Goal: Transaction & Acquisition: Subscribe to service/newsletter

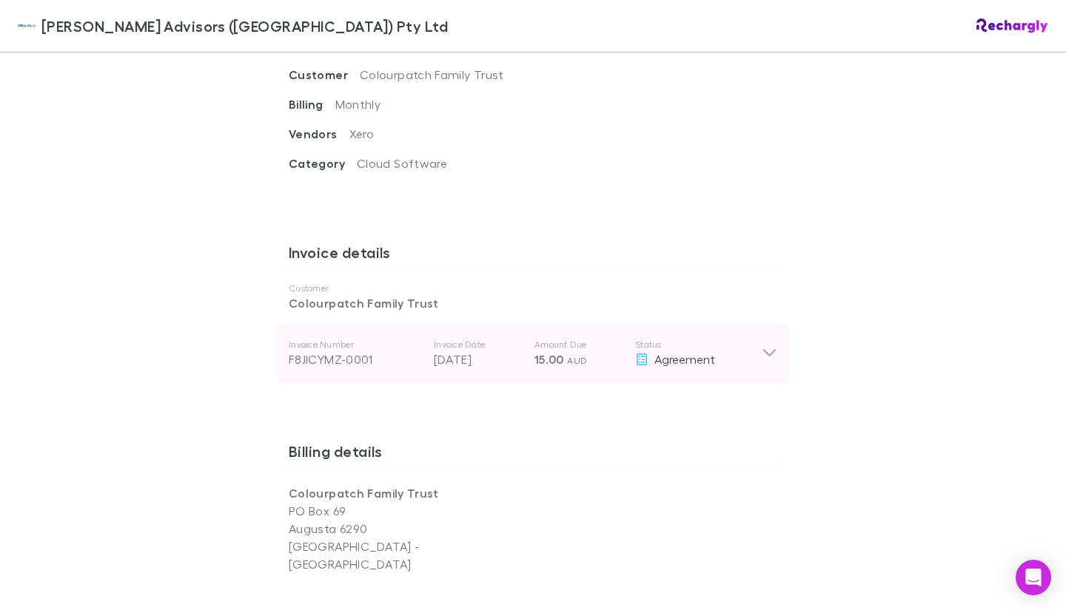
scroll to position [666, 0]
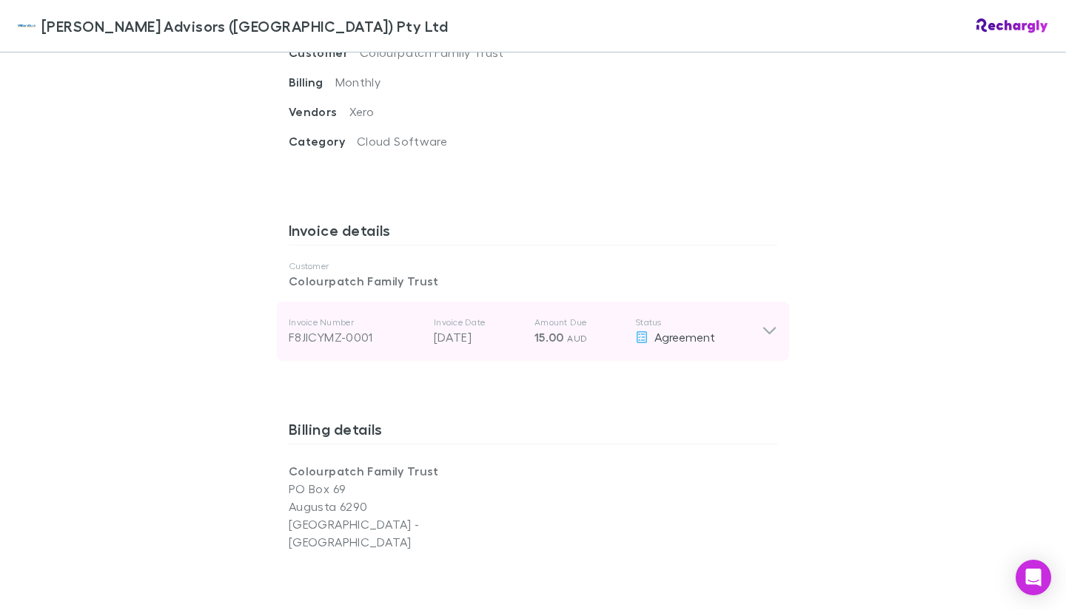
click at [764, 323] on icon at bounding box center [769, 332] width 16 height 18
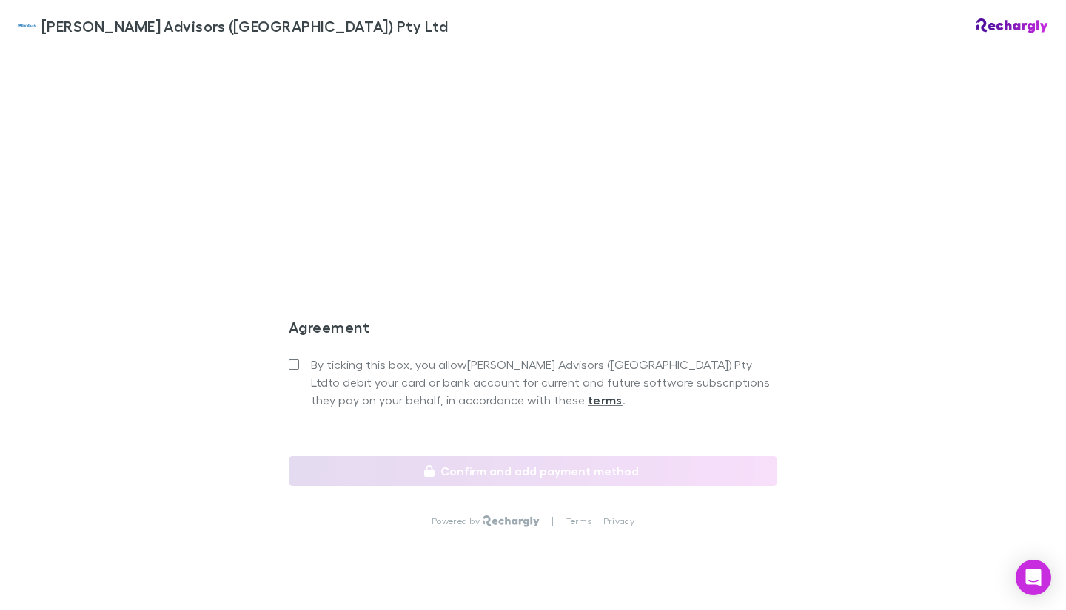
scroll to position [1511, 0]
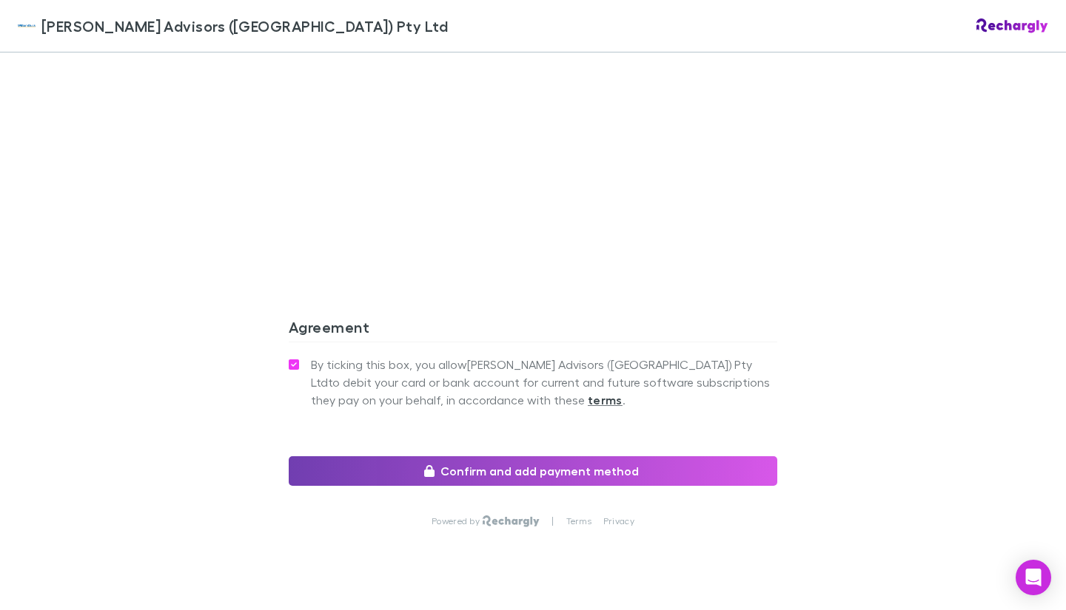
click at [525, 457] on button "Confirm and add payment method" at bounding box center [533, 472] width 488 height 30
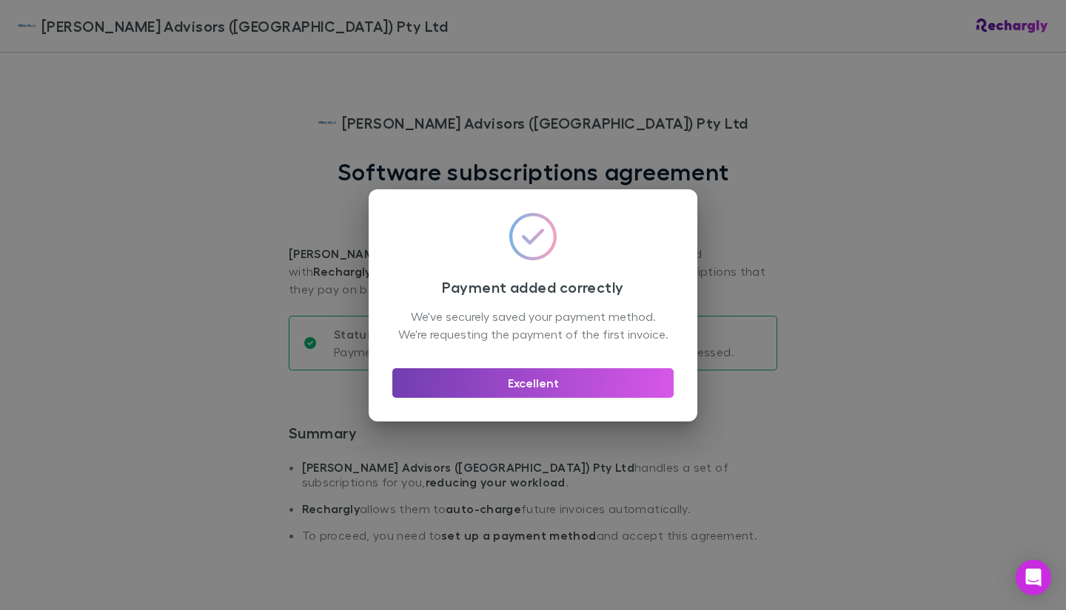
click at [548, 387] on button "Excellent" at bounding box center [532, 384] width 281 height 30
